Goal: Use online tool/utility

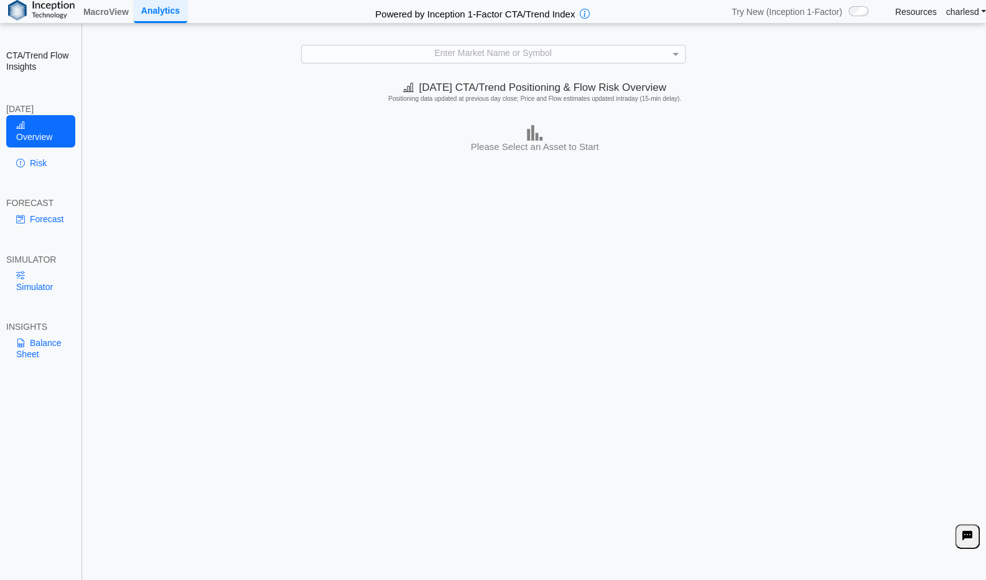
click at [339, 271] on div "[DATE] CTA/Trend Positioning & Flow Risk Overview Positioning data updated at p…" at bounding box center [534, 328] width 902 height 504
click at [644, 181] on div "Today's CTA/Trend Positioning & Flow Risk Overview Positioning data updated at …" at bounding box center [534, 328] width 902 height 504
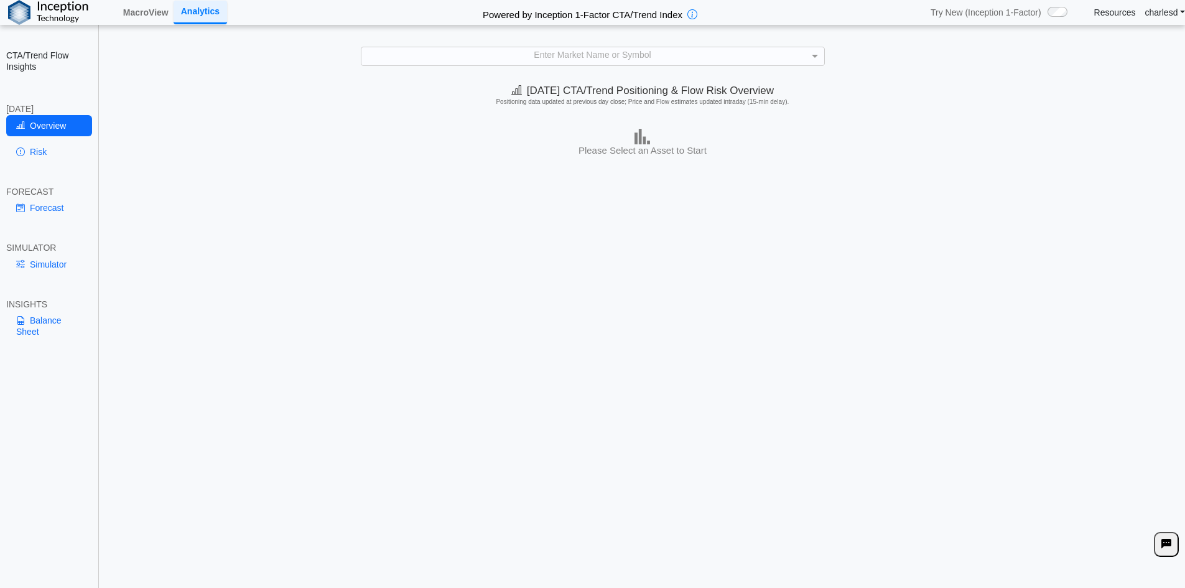
click at [489, 58] on div "Enter Market Name or Symbol" at bounding box center [592, 55] width 463 height 17
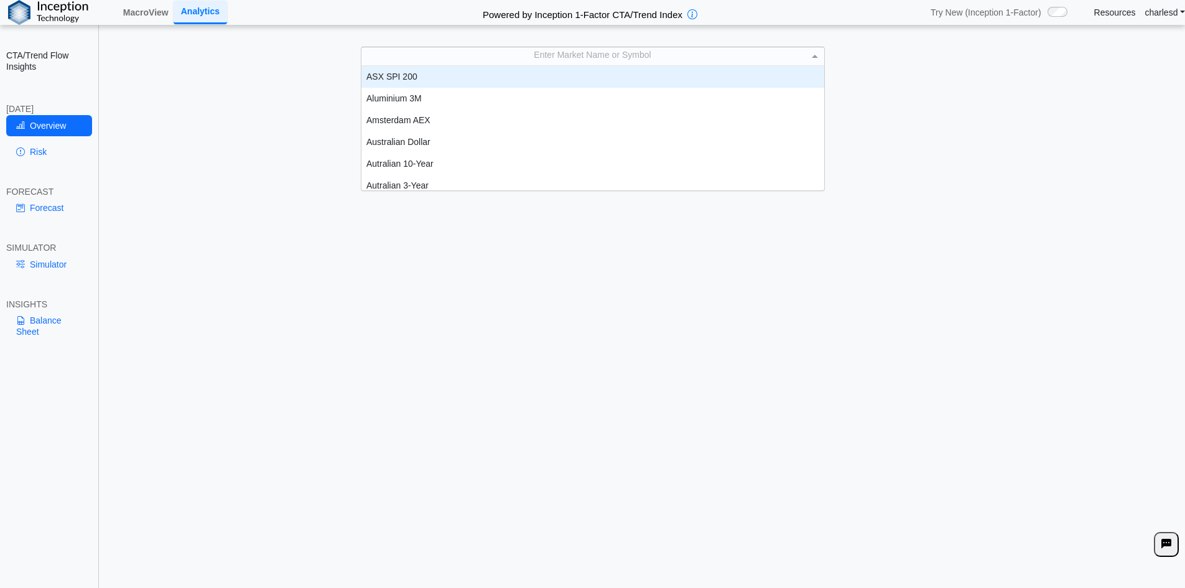
scroll to position [10, 10]
type input "***"
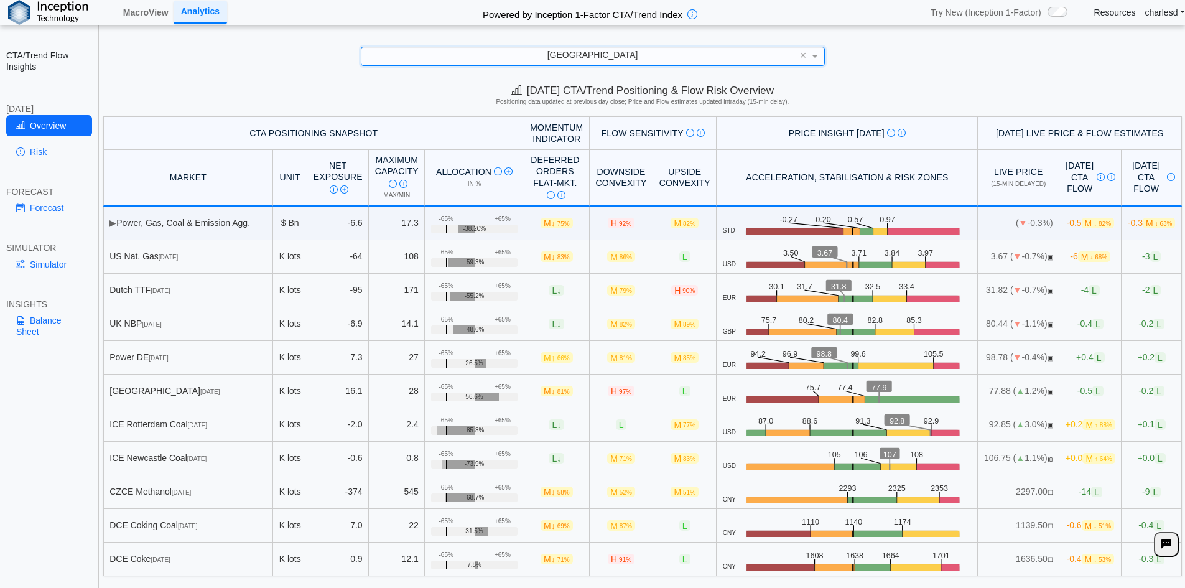
scroll to position [17, 0]
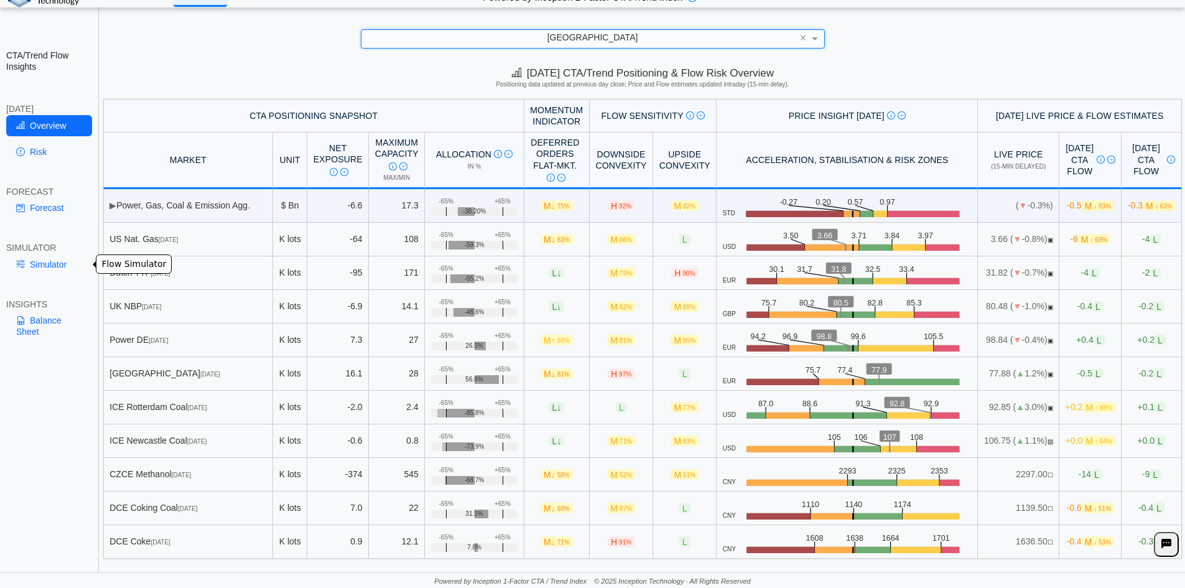
click at [53, 266] on link "Simulator" at bounding box center [49, 264] width 86 height 21
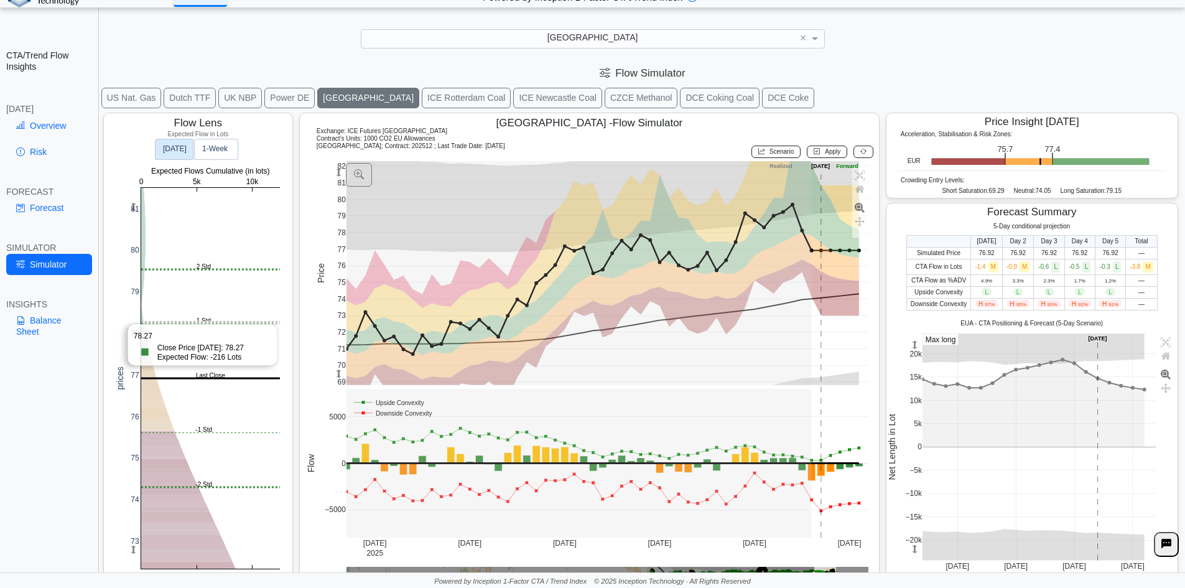
click at [197, 322] on rect at bounding box center [210, 378] width 139 height 381
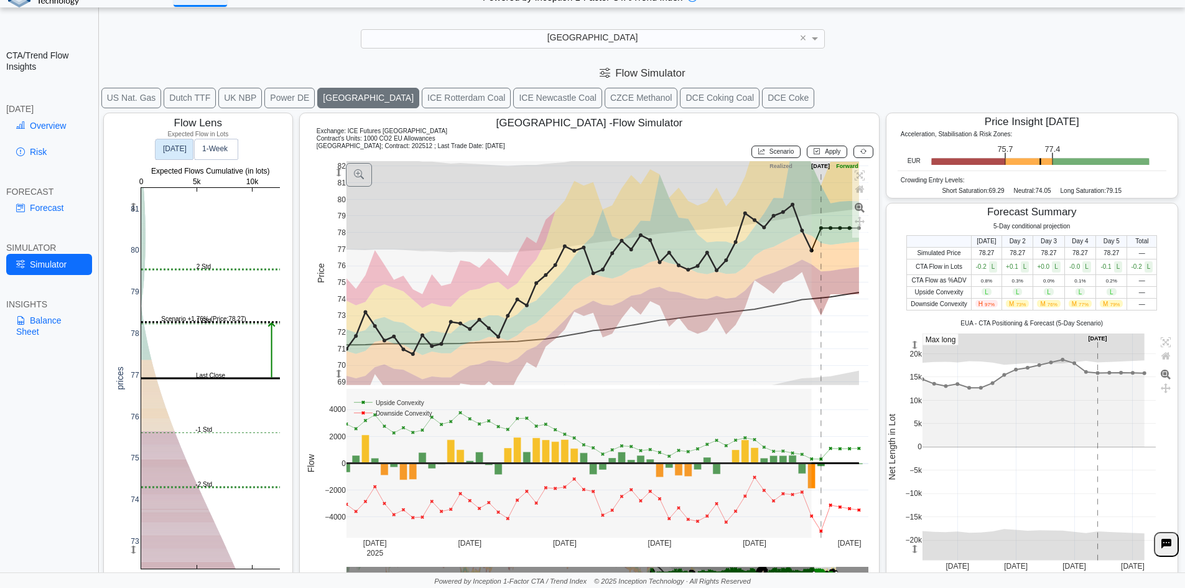
click at [858, 158] on div at bounding box center [861, 151] width 23 height 19
click at [860, 154] on icon at bounding box center [863, 151] width 6 height 7
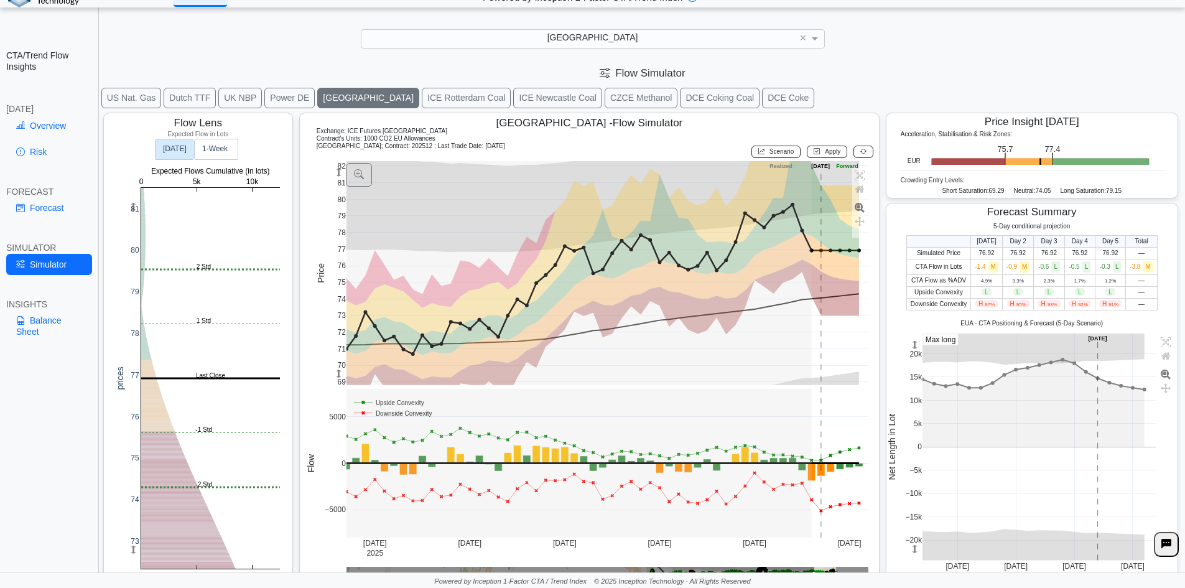
click at [49, 217] on link "Forecast" at bounding box center [49, 207] width 86 height 21
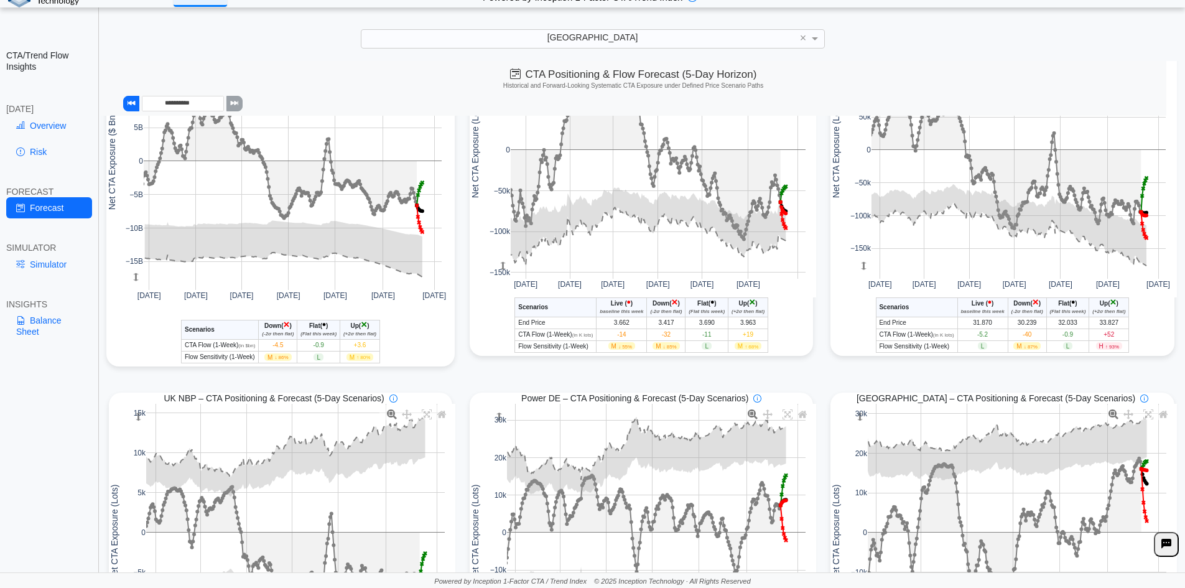
scroll to position [249, 0]
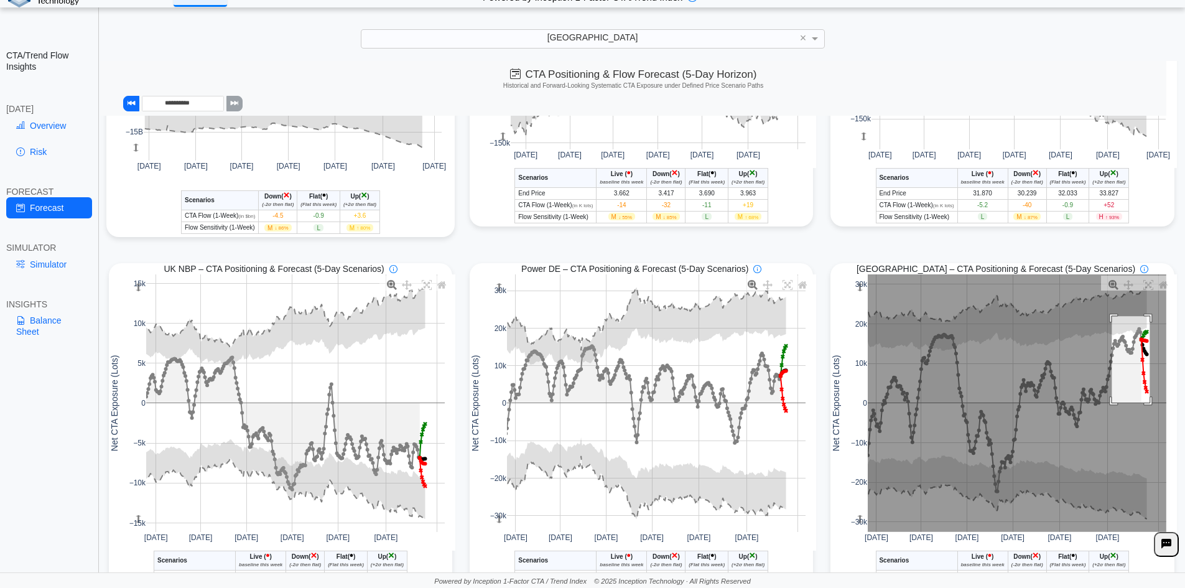
drag, startPoint x: 1105, startPoint y: 318, endPoint x: 1143, endPoint y: 405, distance: 94.4
click at [1143, 405] on rect at bounding box center [1017, 402] width 299 height 257
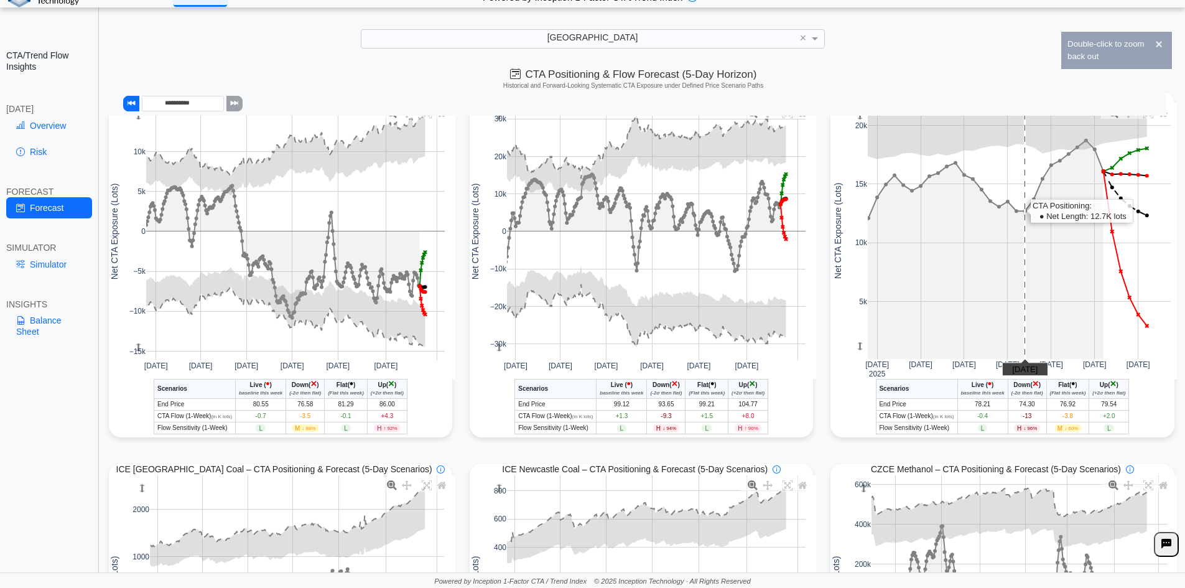
scroll to position [435, 0]
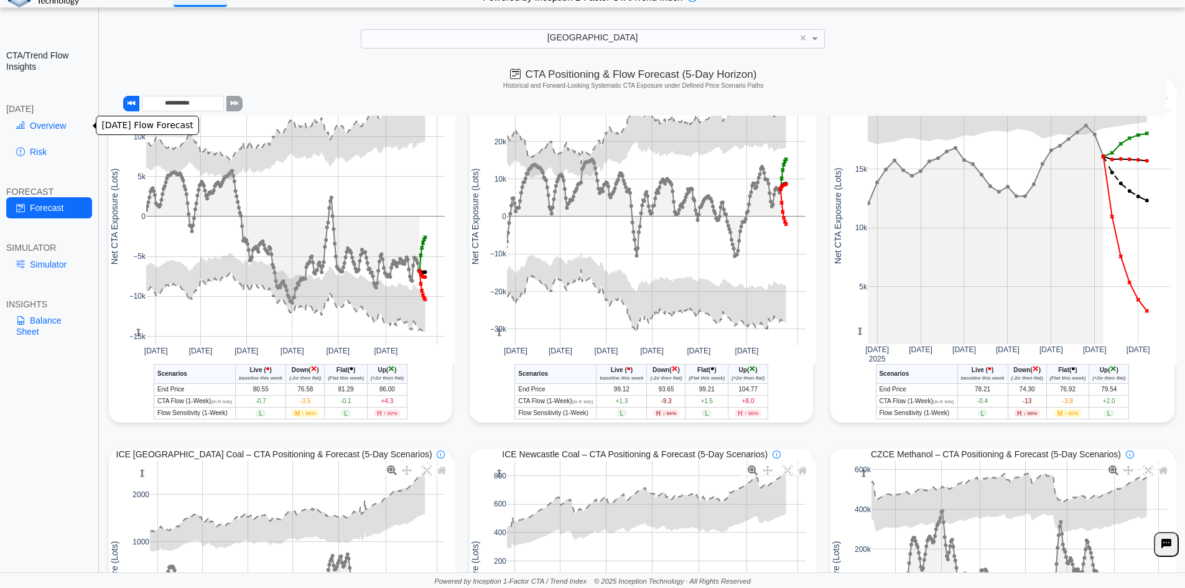
click at [47, 128] on link "Overview" at bounding box center [49, 125] width 86 height 21
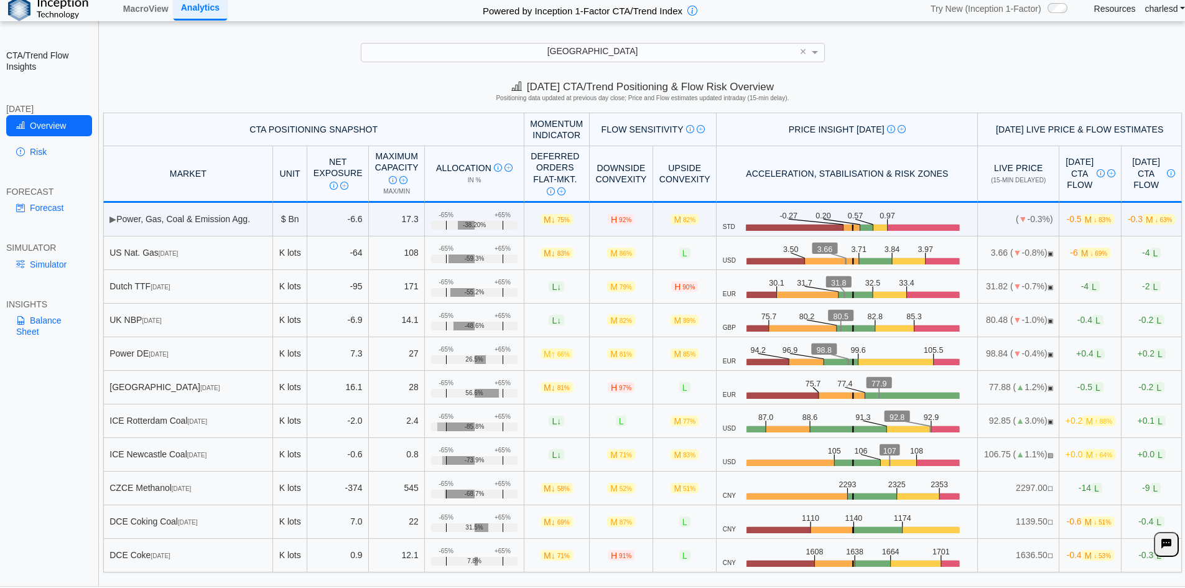
scroll to position [0, 0]
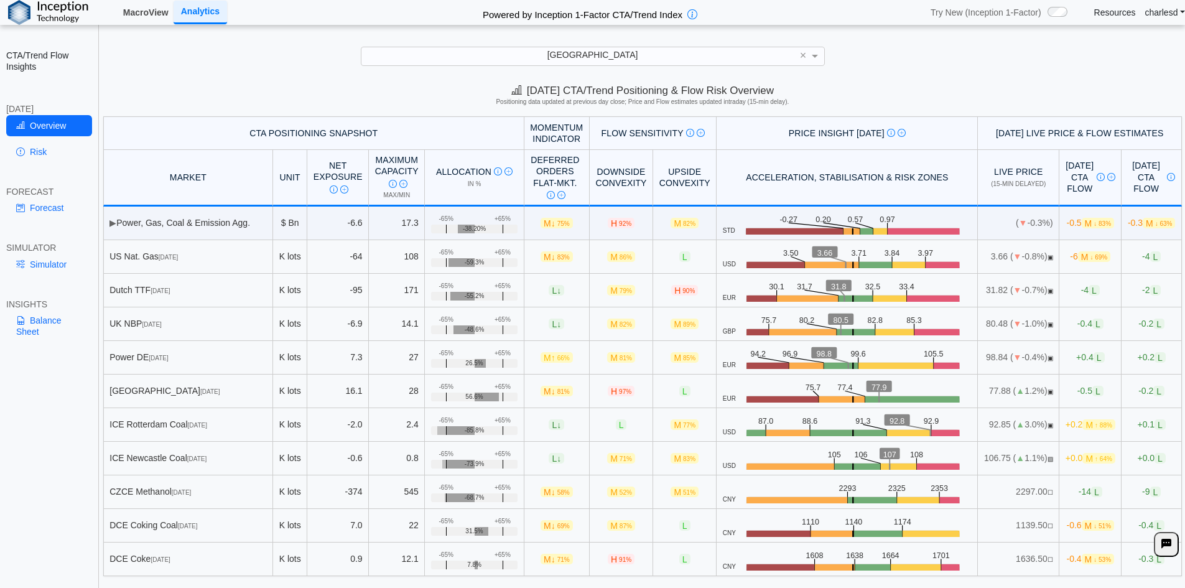
click at [152, 11] on link "MacroView" at bounding box center [145, 12] width 55 height 21
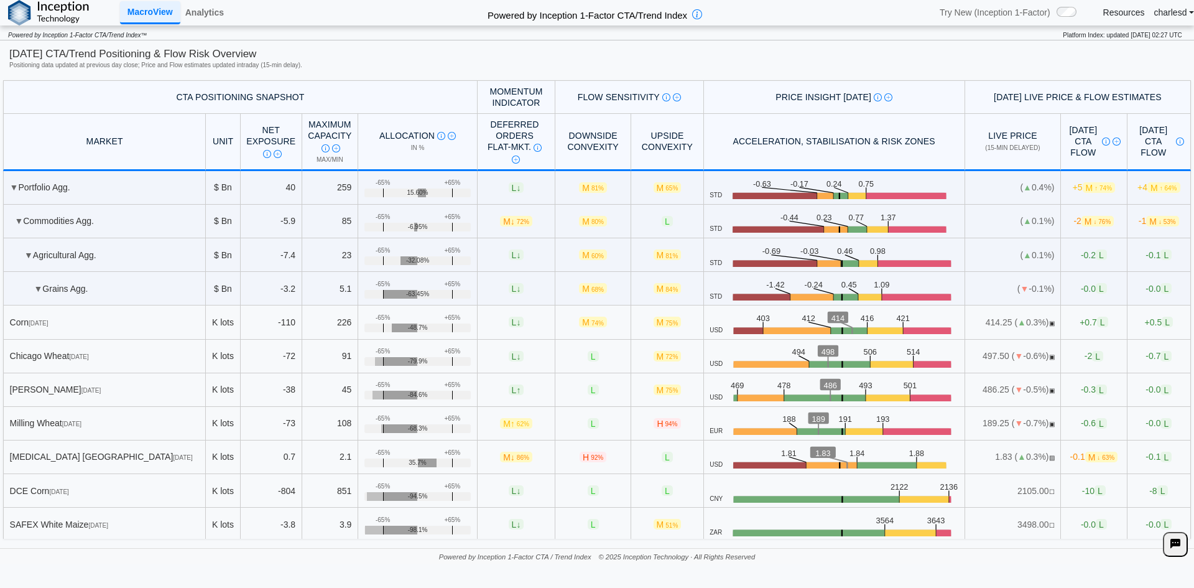
click at [55, 12] on img at bounding box center [48, 12] width 81 height 25
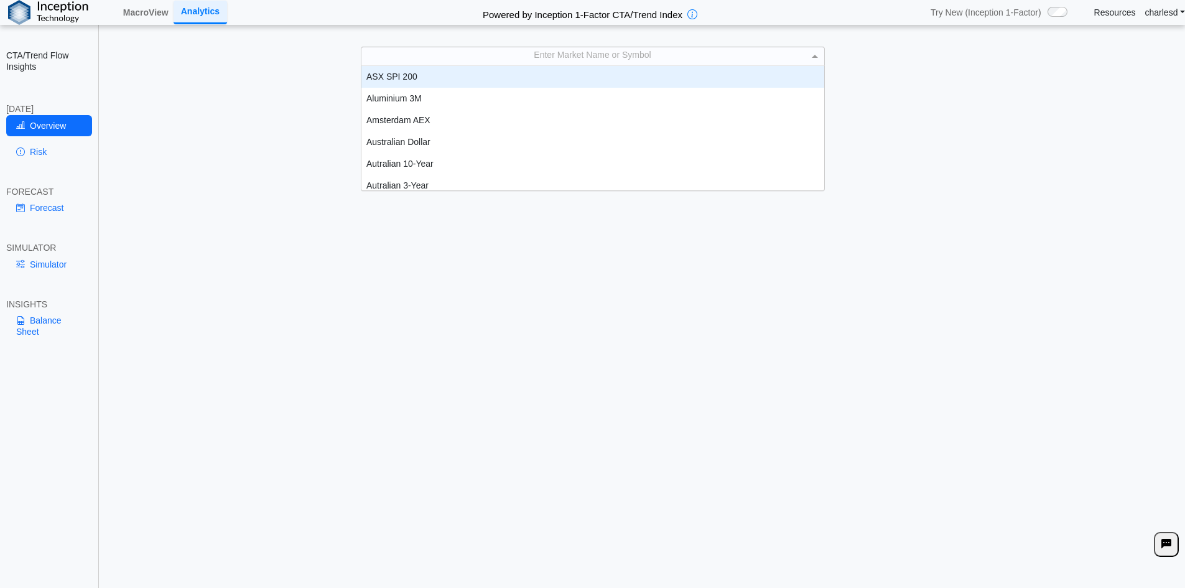
click at [601, 63] on div "Enter Market Name or Symbol" at bounding box center [592, 55] width 463 height 17
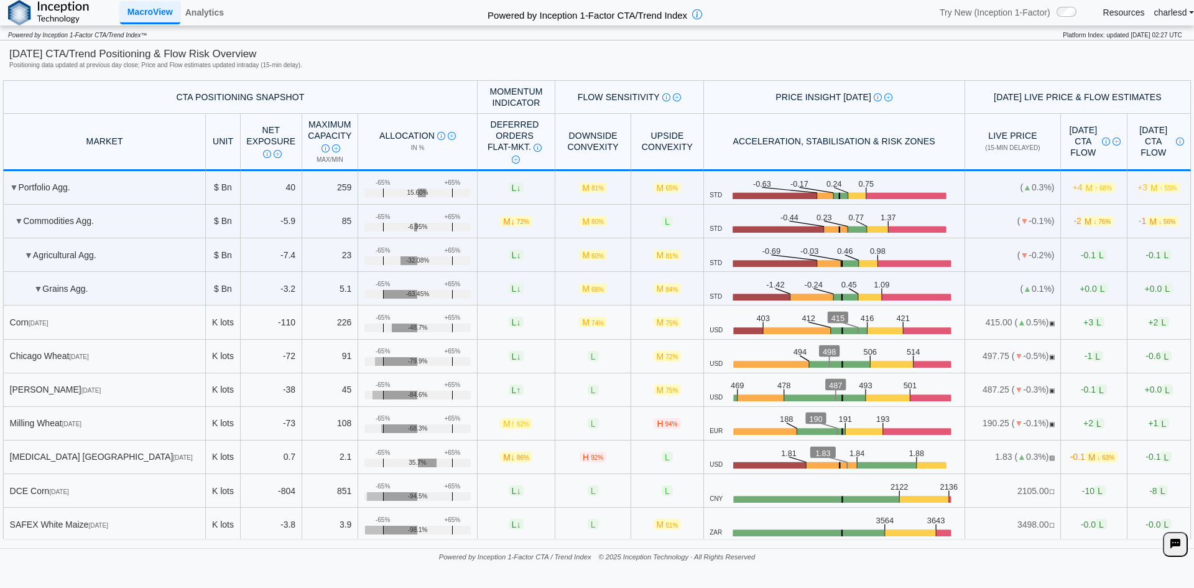
scroll to position [1374, 0]
